Goal: Task Accomplishment & Management: Manage account settings

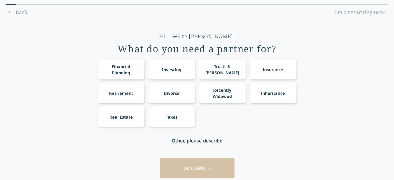
click at [363, 13] on link "I'm a returning user" at bounding box center [359, 12] width 58 height 8
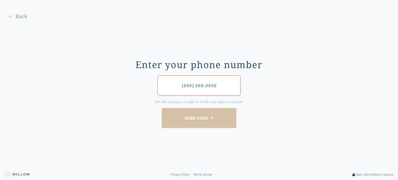
click at [181, 85] on input "tel" at bounding box center [198, 85] width 83 height 20
click at [184, 85] on input "tel" at bounding box center [198, 85] width 83 height 20
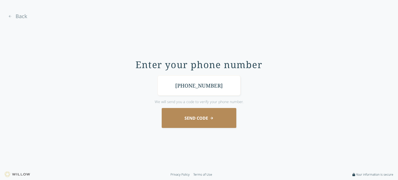
type input "[PHONE_NUMBER]"
click at [200, 118] on span "Send Code" at bounding box center [198, 118] width 29 height 6
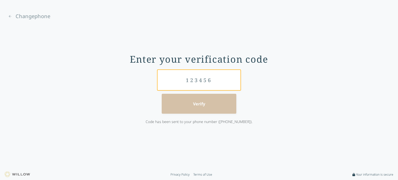
click at [196, 82] on input "text" at bounding box center [198, 80] width 83 height 20
click at [279, 114] on div "Enter your verification code Verify Code has been sent to your phone number ([P…" at bounding box center [199, 93] width 232 height 79
